Goal: Check status: Check status

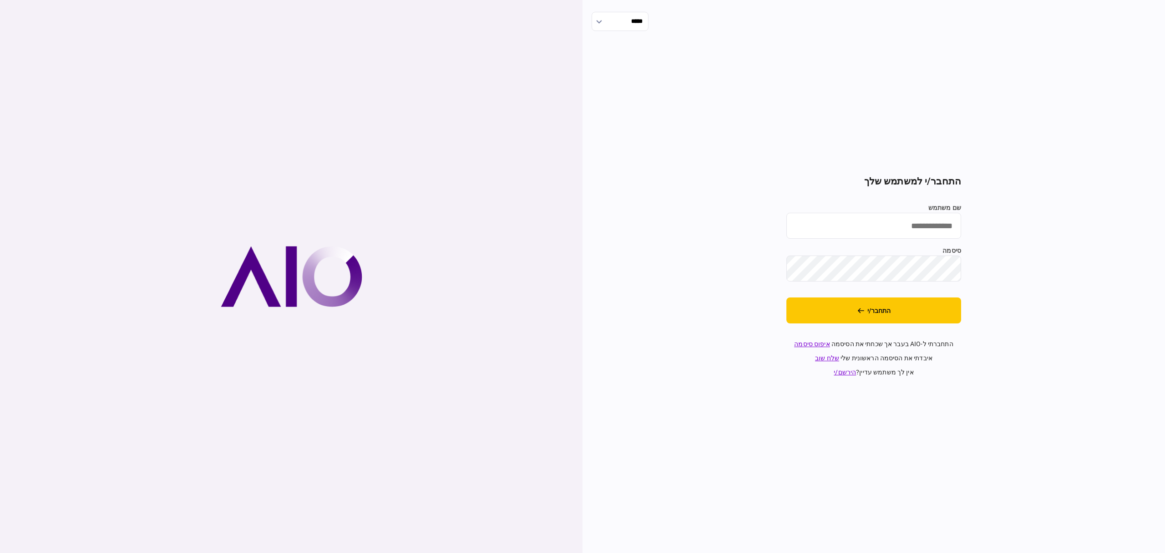
type input "**********"
click at [920, 302] on button "התחבר/י" at bounding box center [874, 310] width 175 height 26
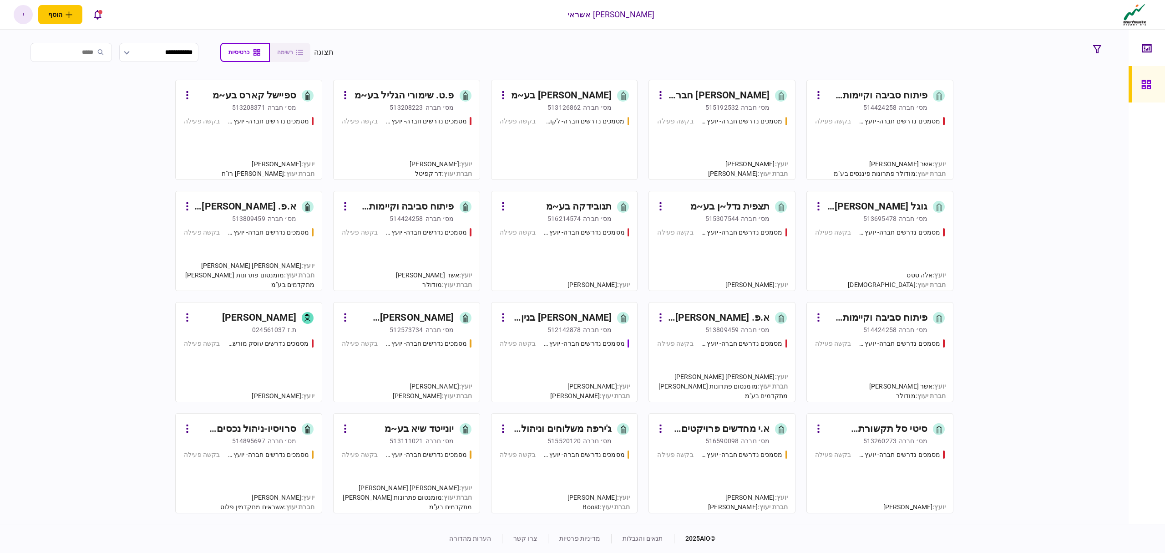
click at [703, 143] on div "מסמכים נדרשים חברה- יועץ - תהליך חברה בקשה פעילה" at bounding box center [722, 144] width 130 height 55
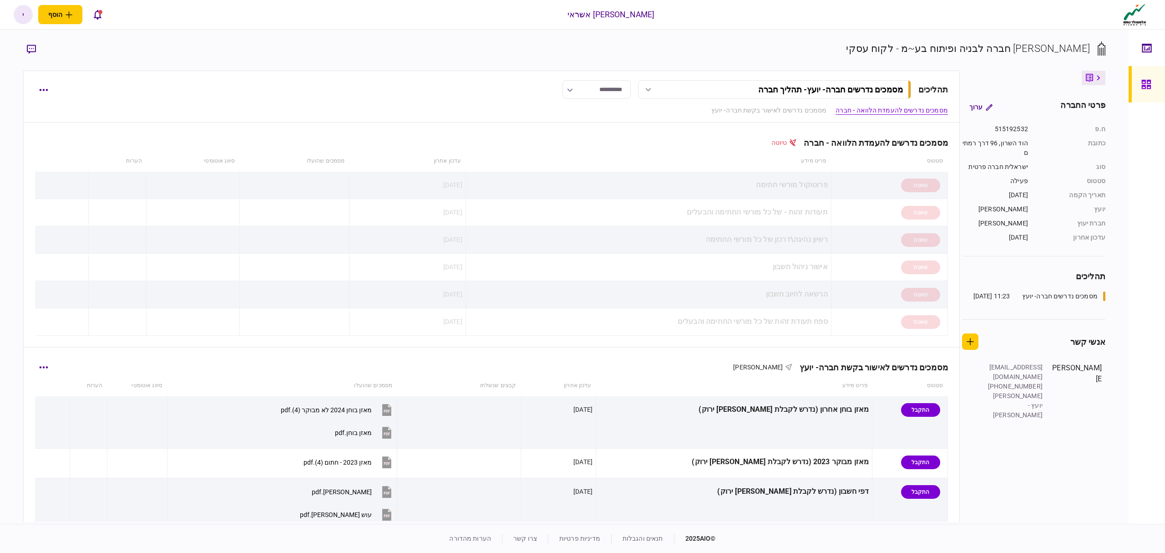
scroll to position [182, 0]
